Goal: Task Accomplishment & Management: Use online tool/utility

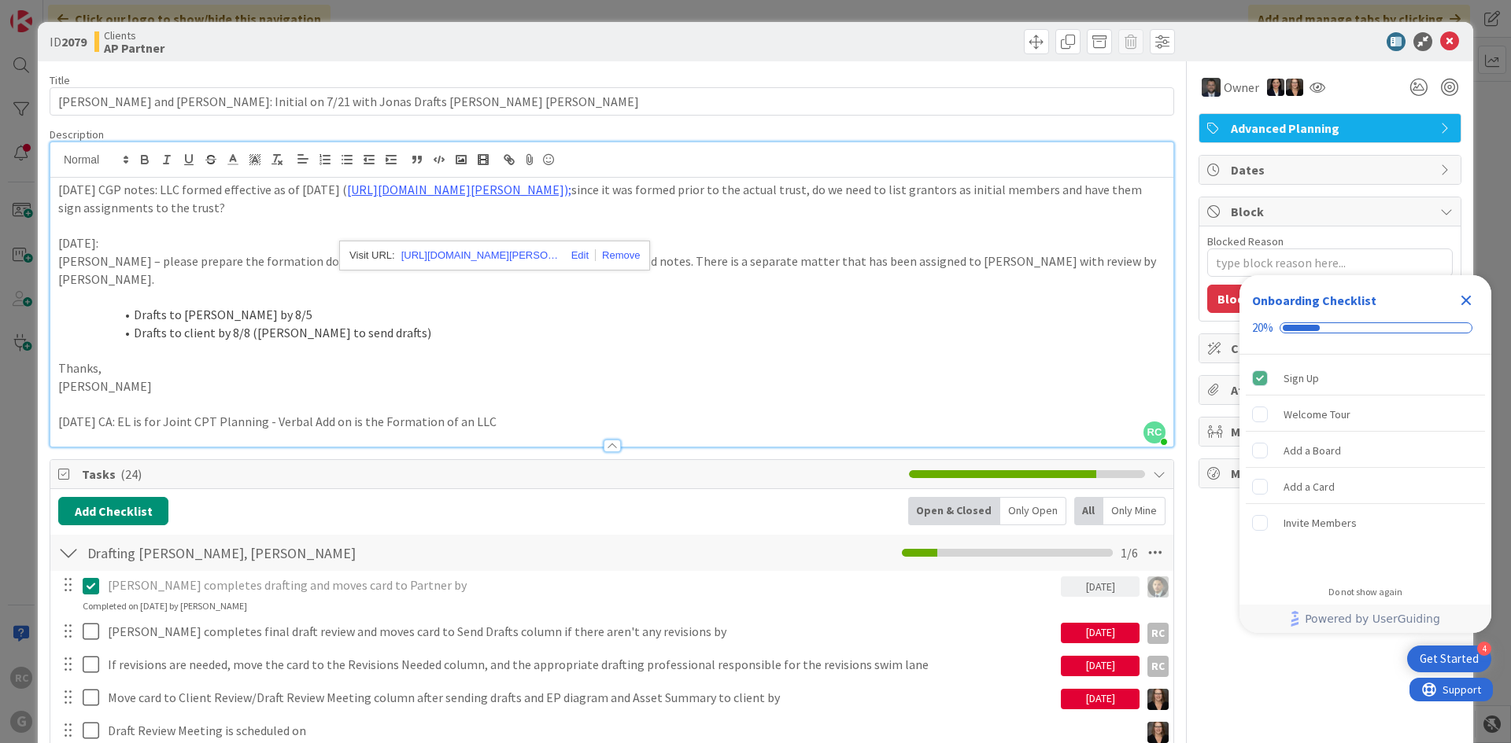
click at [58, 190] on p "[DATE] CGP notes: LLC formed effective as of [DATE] ( [URL][DOMAIN_NAME][PERSON…" at bounding box center [611, 198] width 1107 height 35
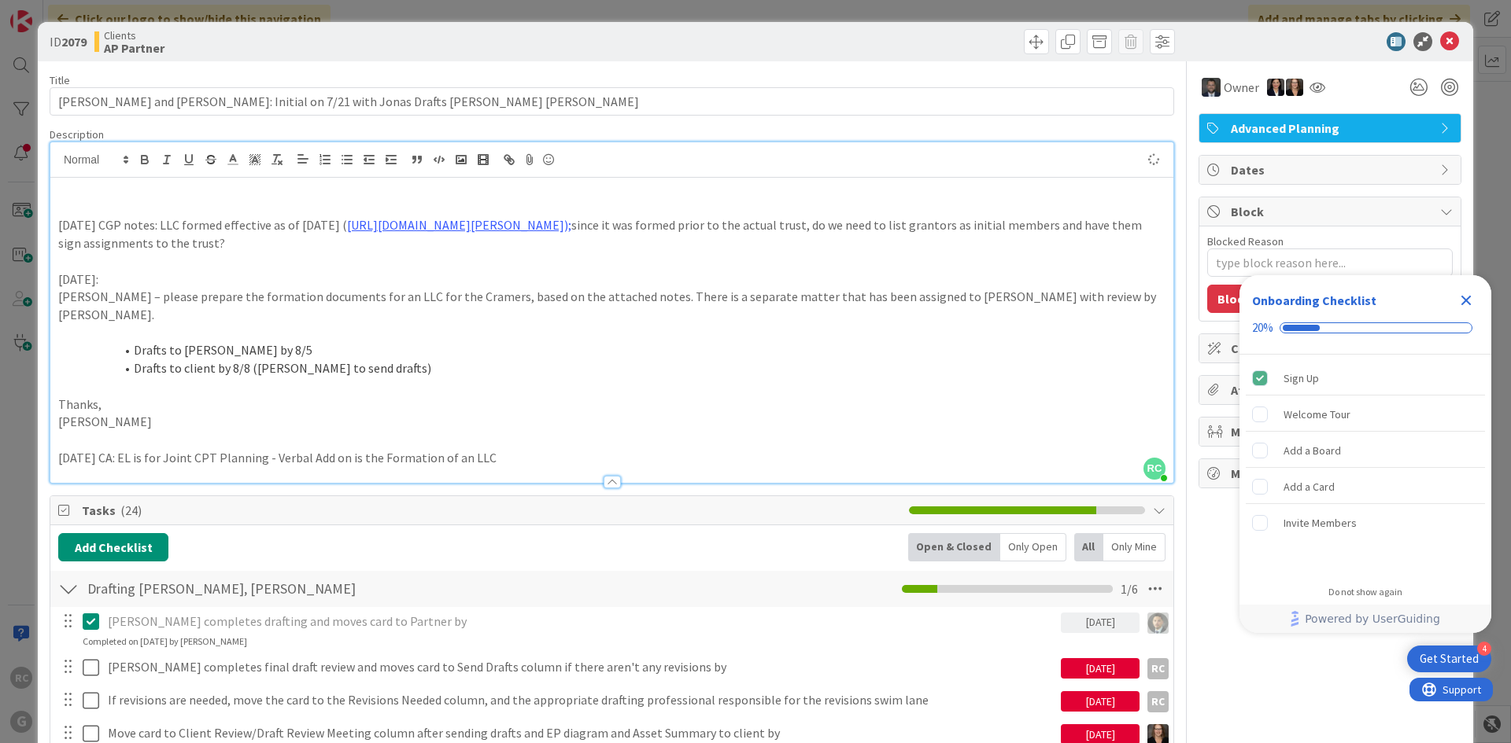
type textarea "x"
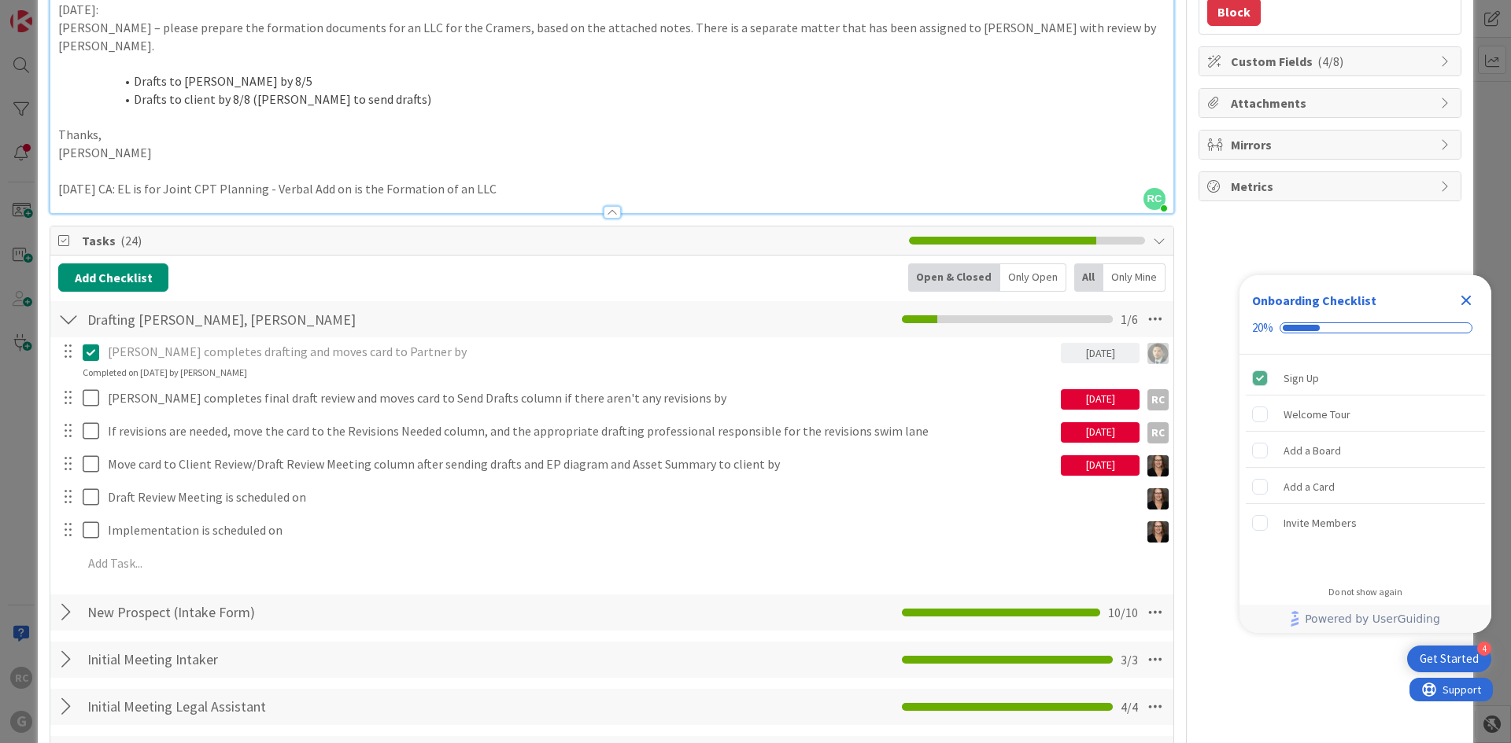
scroll to position [315, 0]
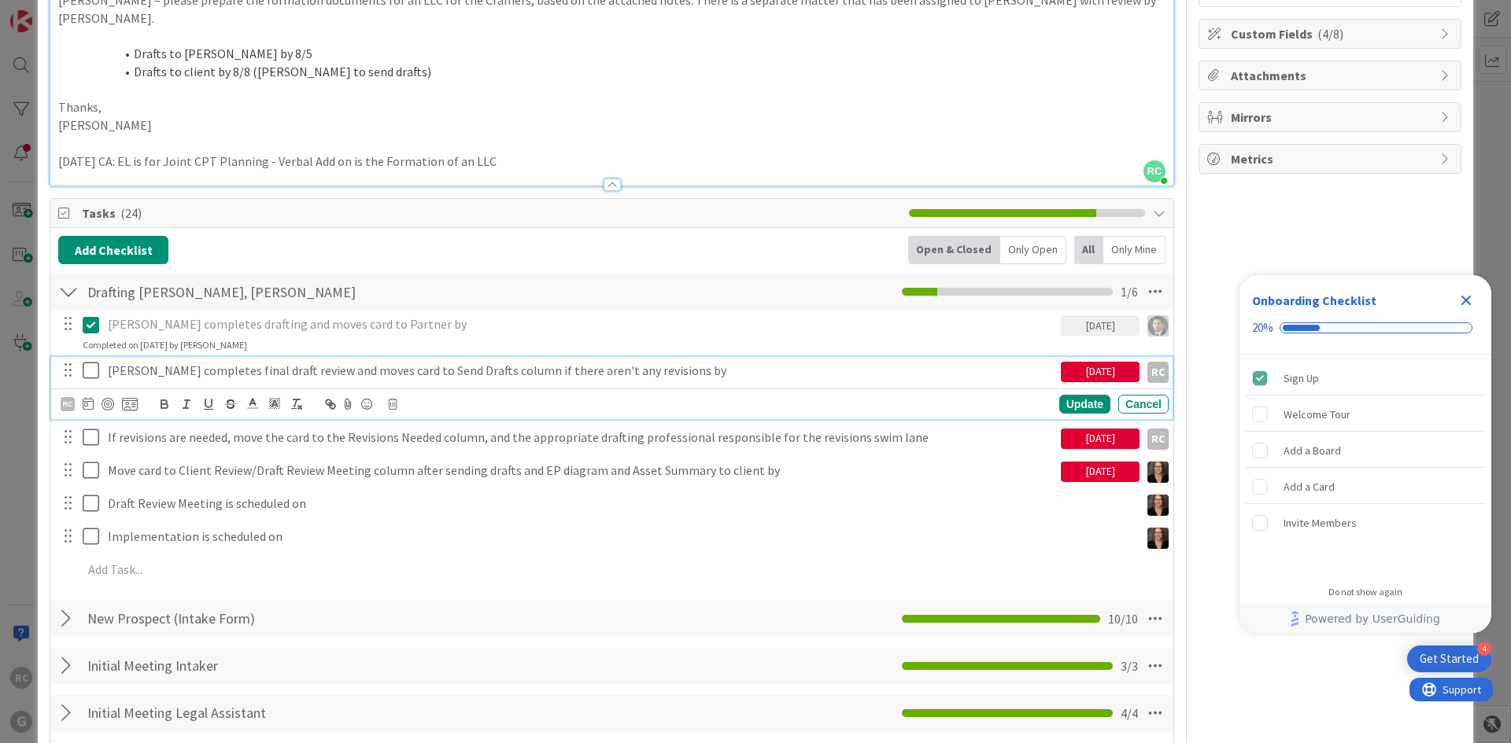
click at [94, 380] on icon at bounding box center [95, 370] width 24 height 19
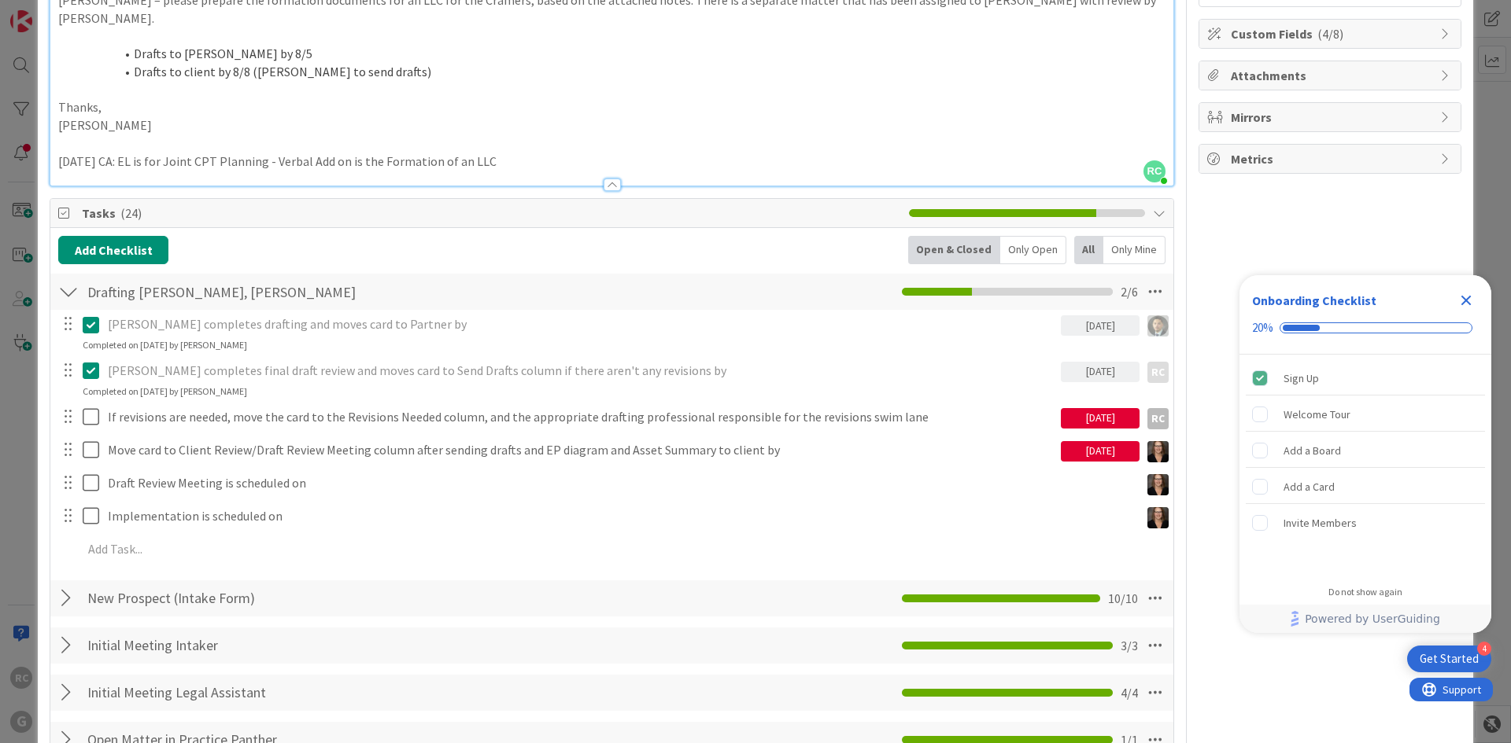
type textarea "x"
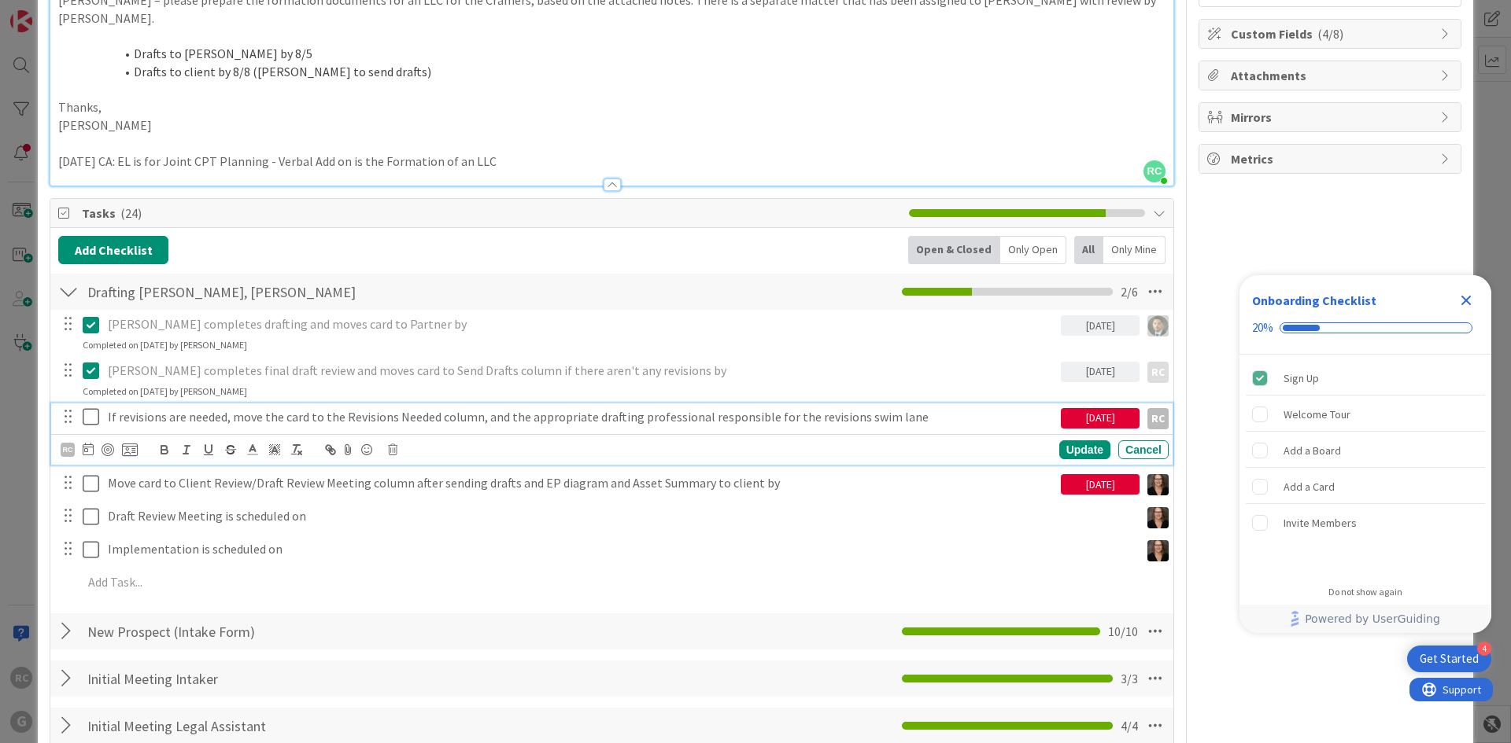
click at [157, 426] on p "If revisions are needed, move the card to the Revisions Needed column, and the …" at bounding box center [581, 417] width 946 height 18
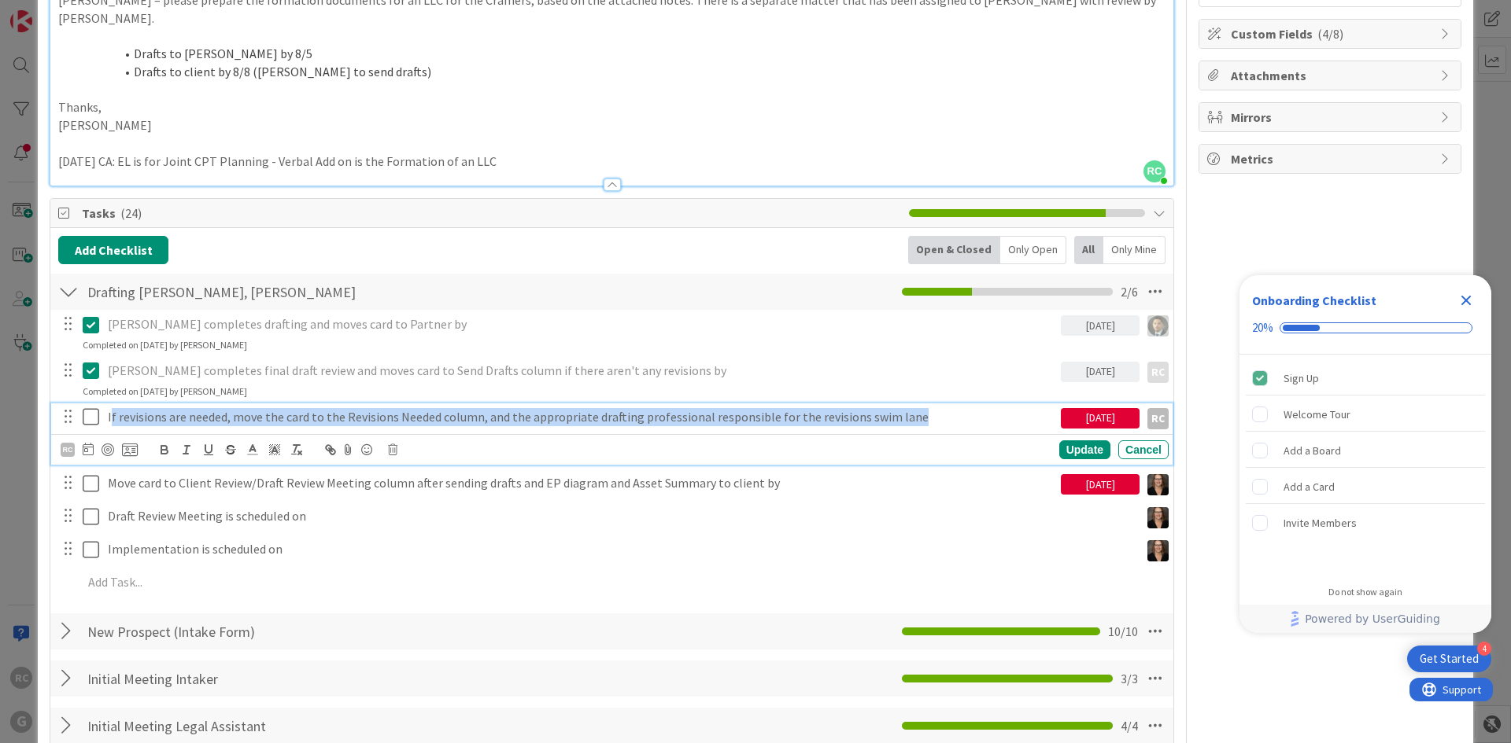
drag, startPoint x: 906, startPoint y: 433, endPoint x: 111, endPoint y: 443, distance: 795.5
click at [111, 426] on p "If revisions are needed, move the card to the Revisions Needed column, and the …" at bounding box center [581, 417] width 946 height 18
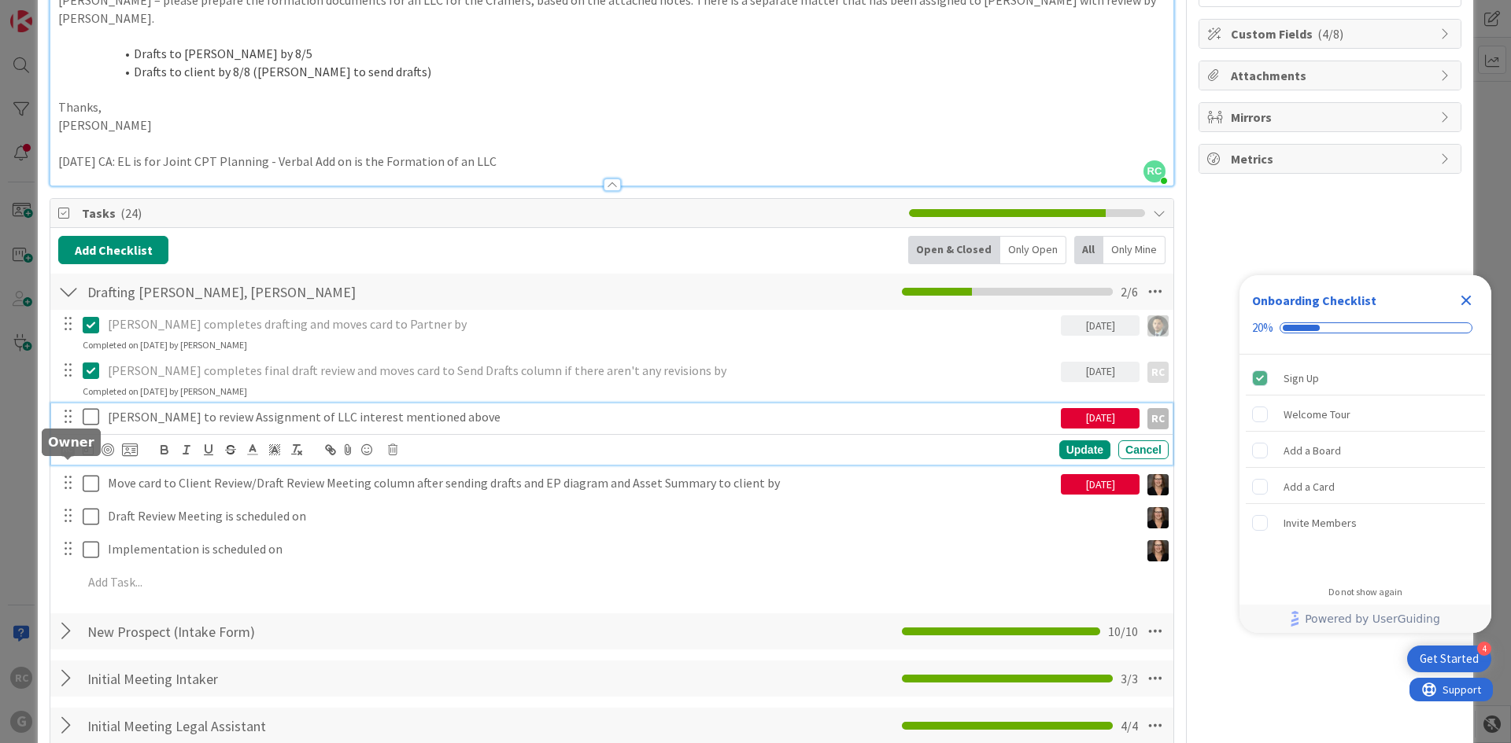
click at [64, 457] on div "RC" at bounding box center [68, 450] width 14 height 14
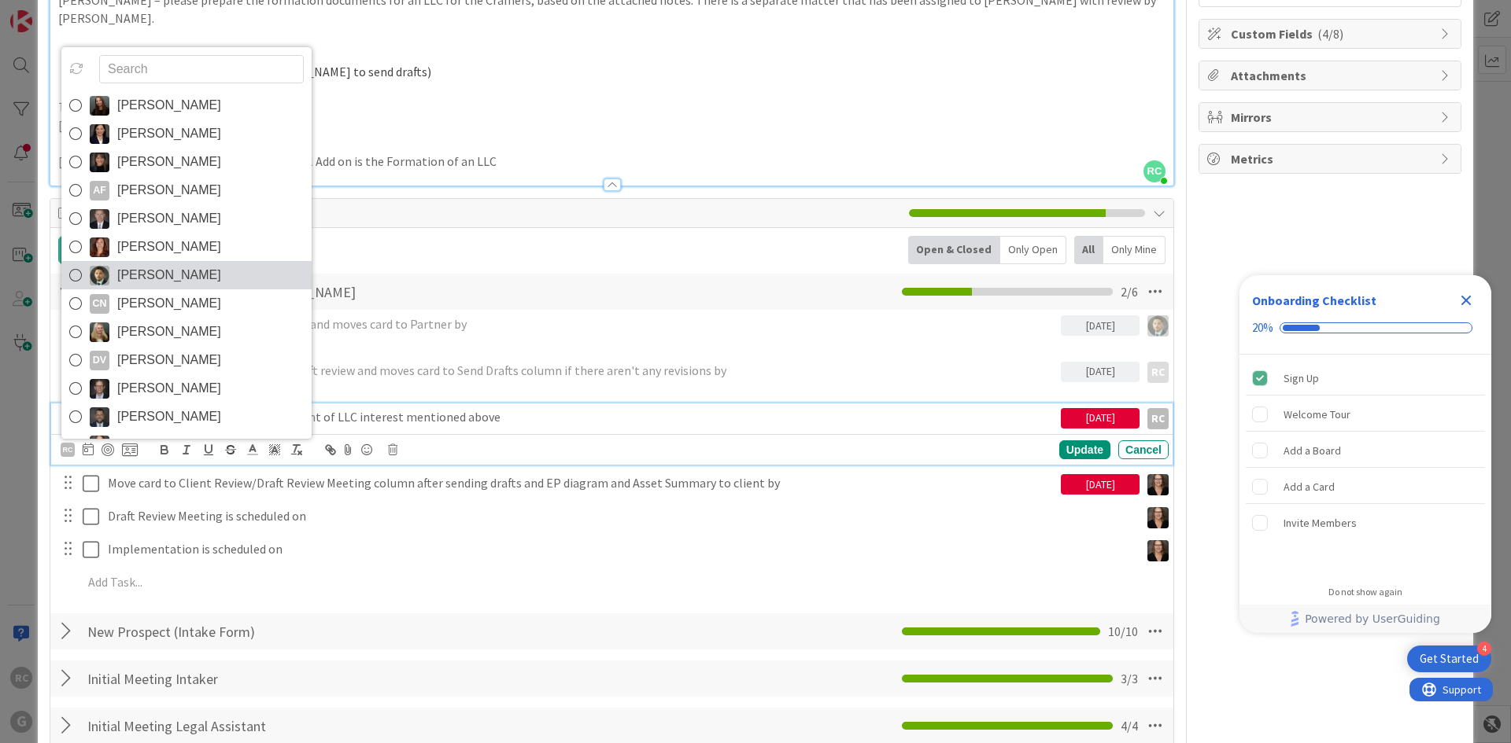
click at [75, 287] on icon at bounding box center [75, 276] width 13 height 24
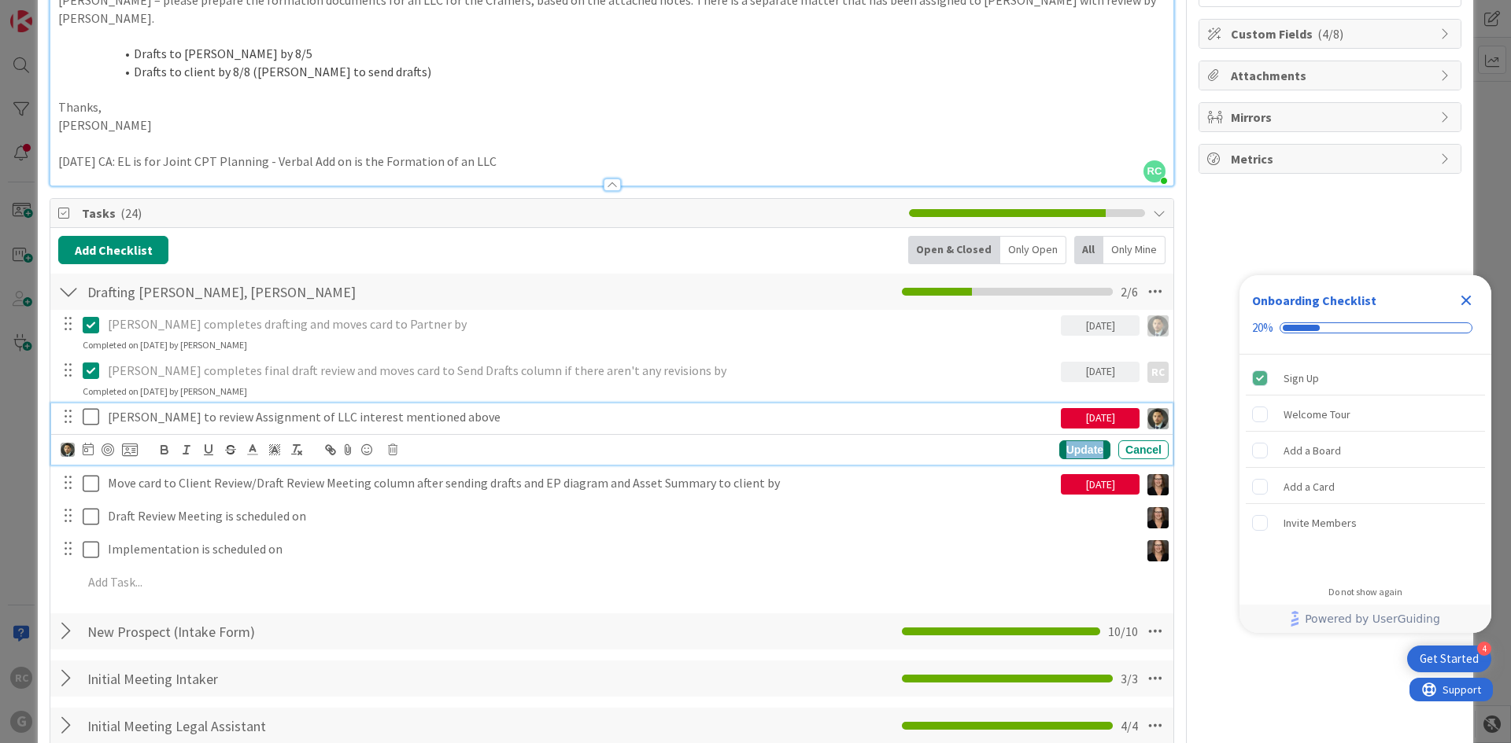
click at [1069, 459] on div "Update" at bounding box center [1084, 450] width 51 height 19
type textarea "x"
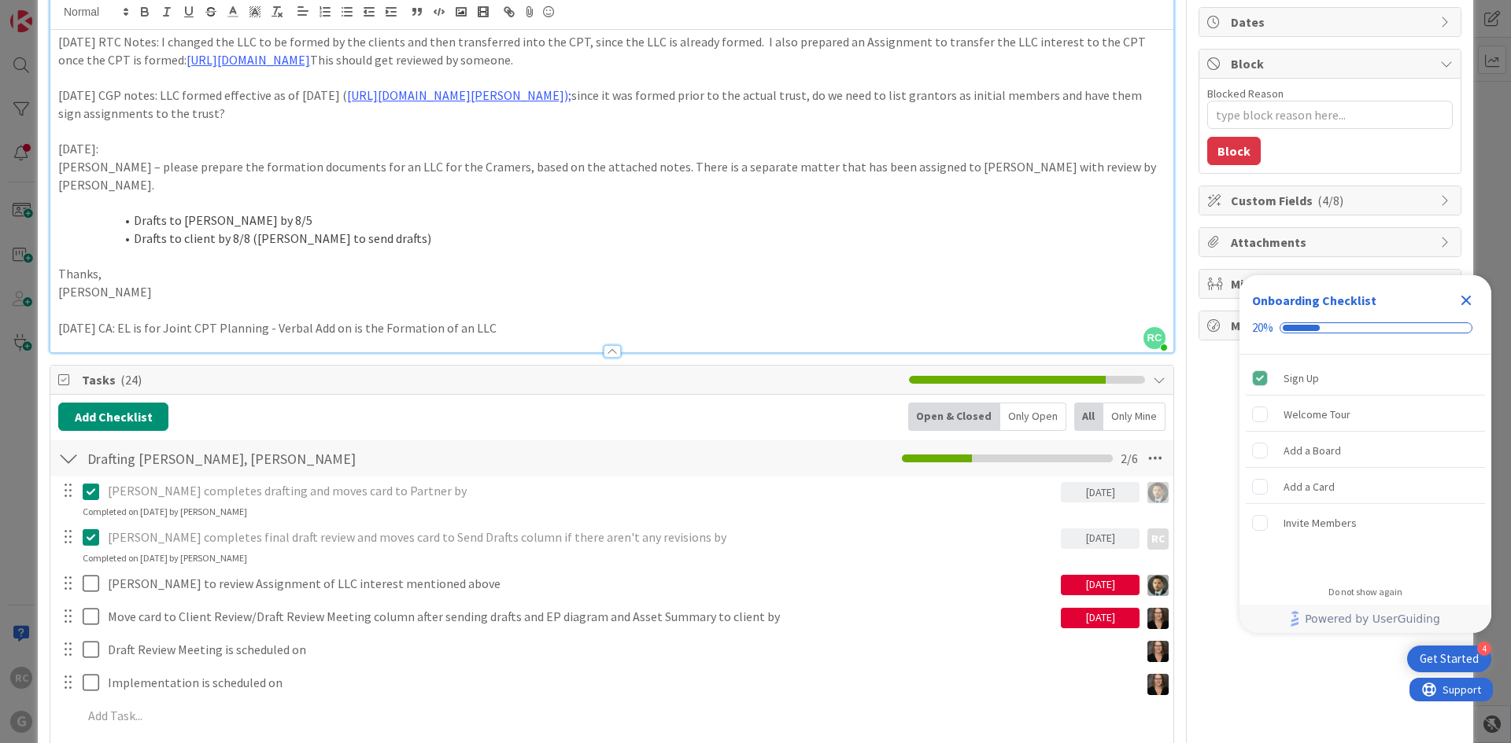
scroll to position [0, 0]
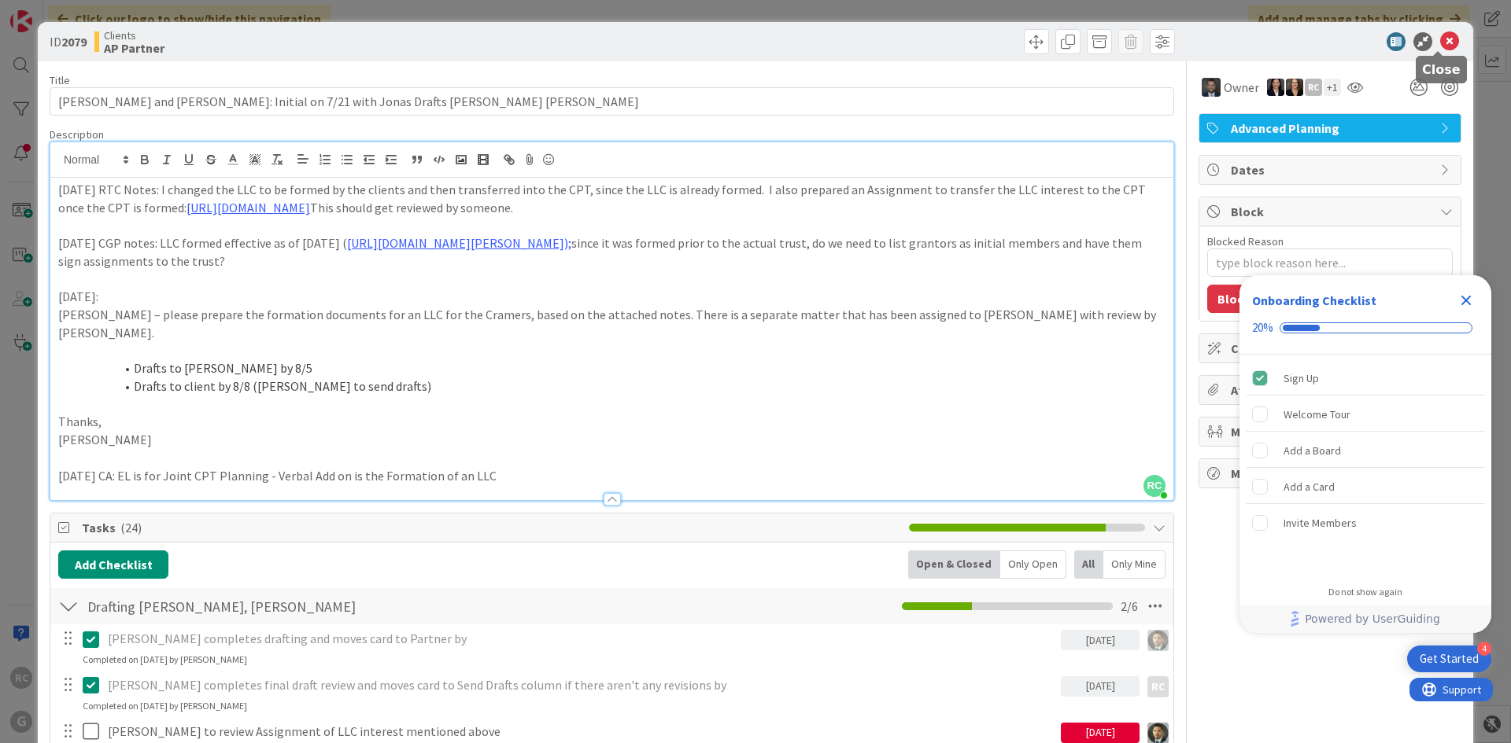
click at [1440, 44] on icon at bounding box center [1449, 41] width 19 height 19
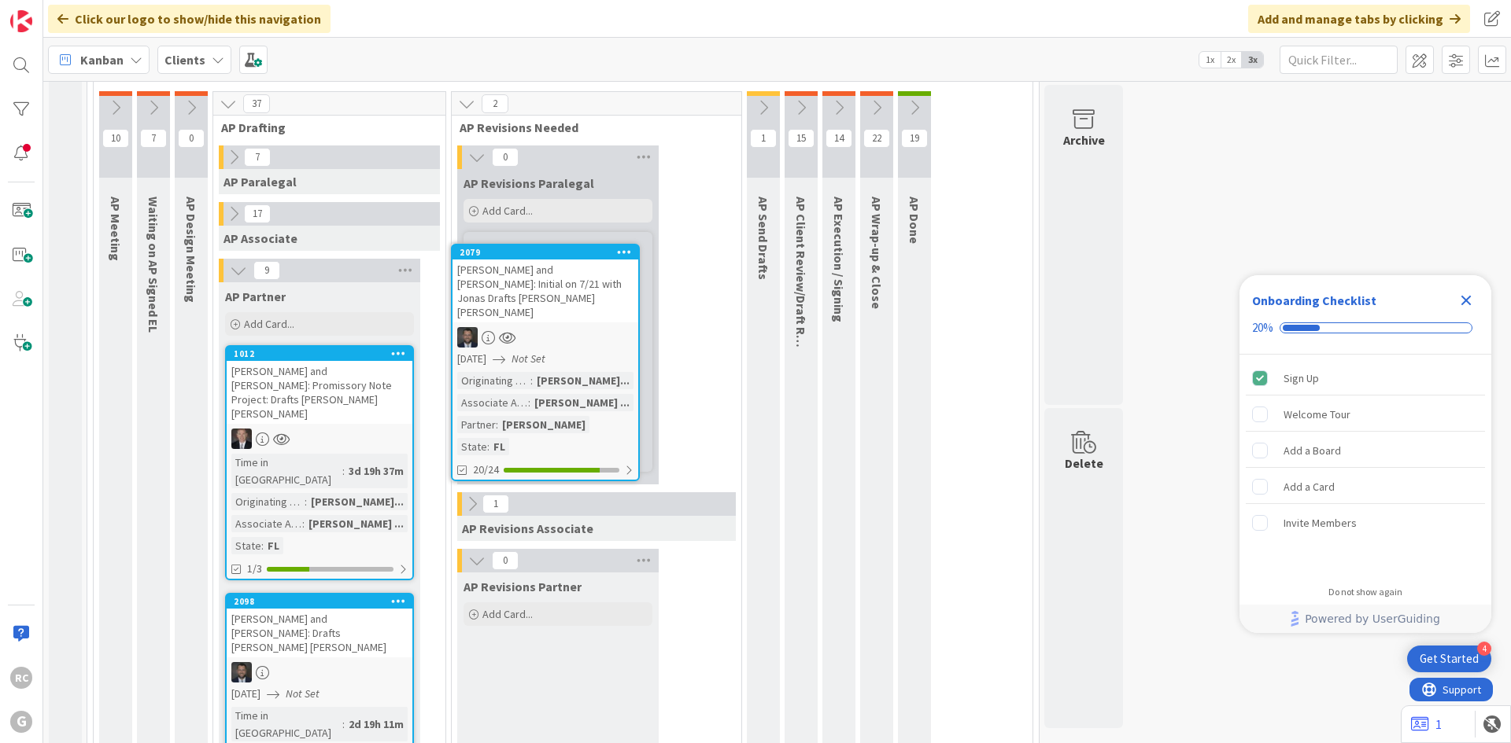
scroll to position [1326, 0]
